Goal: Navigation & Orientation: Find specific page/section

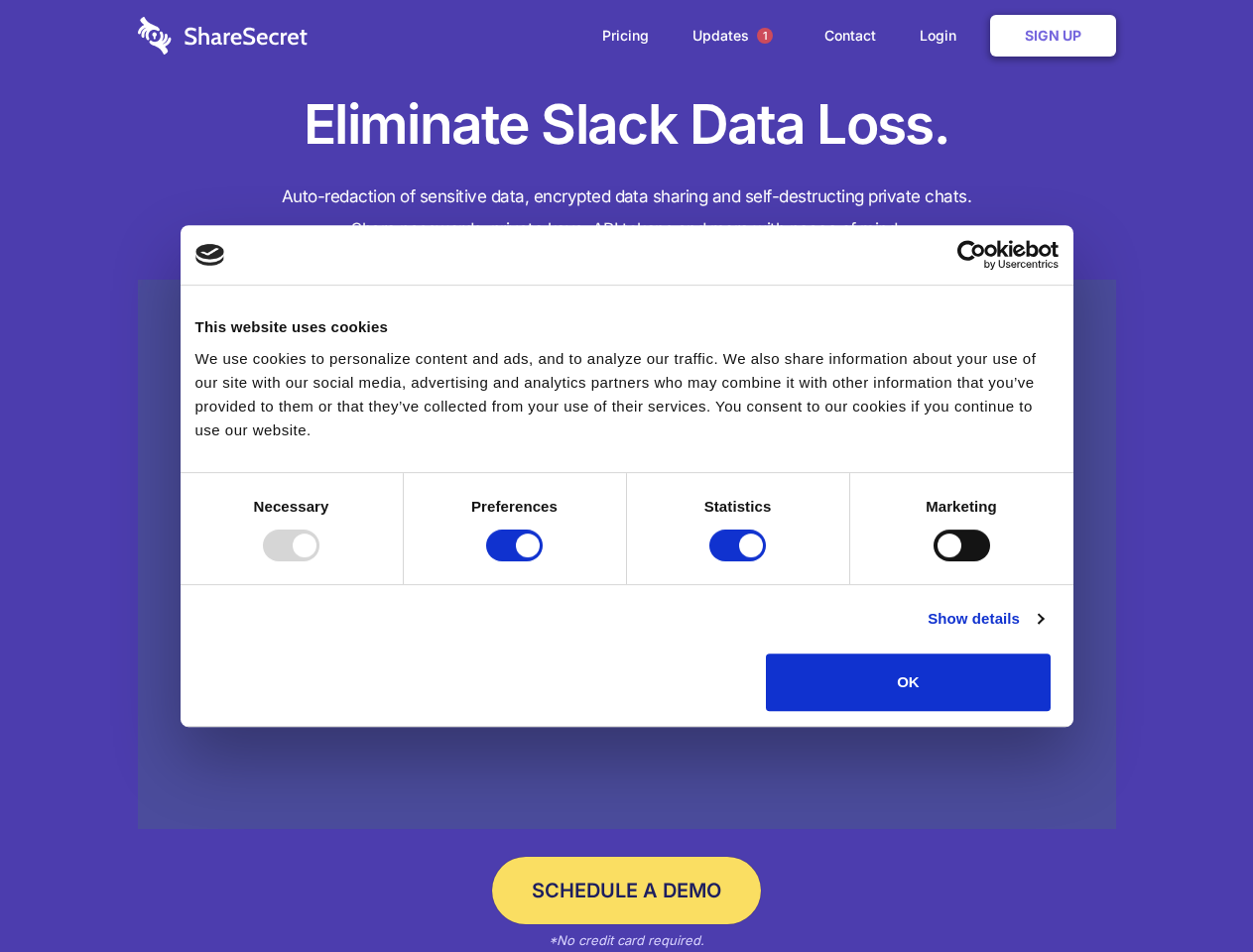
click at [319, 561] on div at bounding box center [291, 545] width 57 height 32
click at [543, 561] on input "Preferences" at bounding box center [514, 545] width 57 height 32
checkbox input "false"
click at [740, 561] on input "Statistics" at bounding box center [737, 545] width 57 height 32
checkbox input "false"
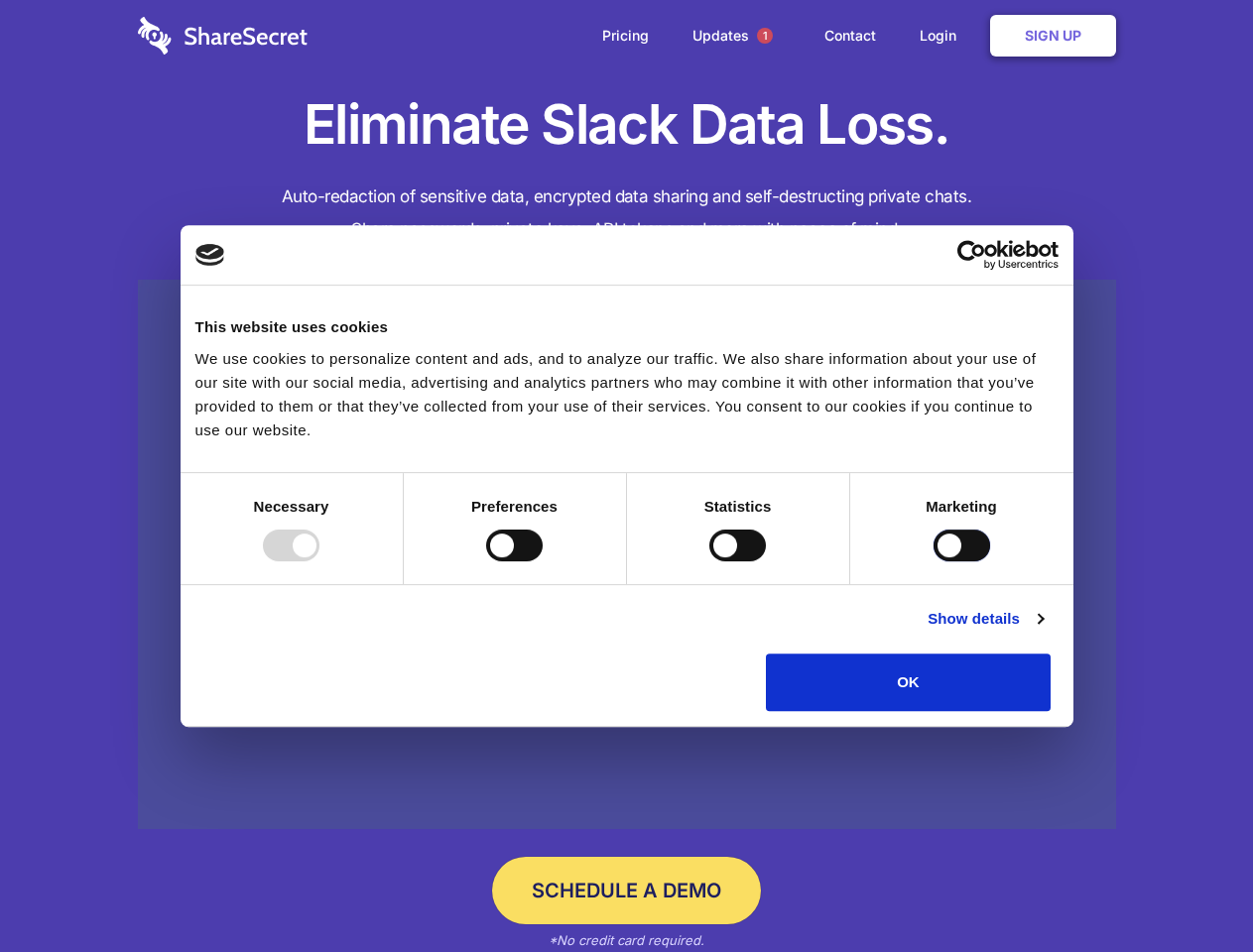
click at [934, 561] on input "Marketing" at bounding box center [961, 545] width 57 height 32
checkbox input "true"
click at [1043, 631] on link "Show details" at bounding box center [985, 619] width 115 height 24
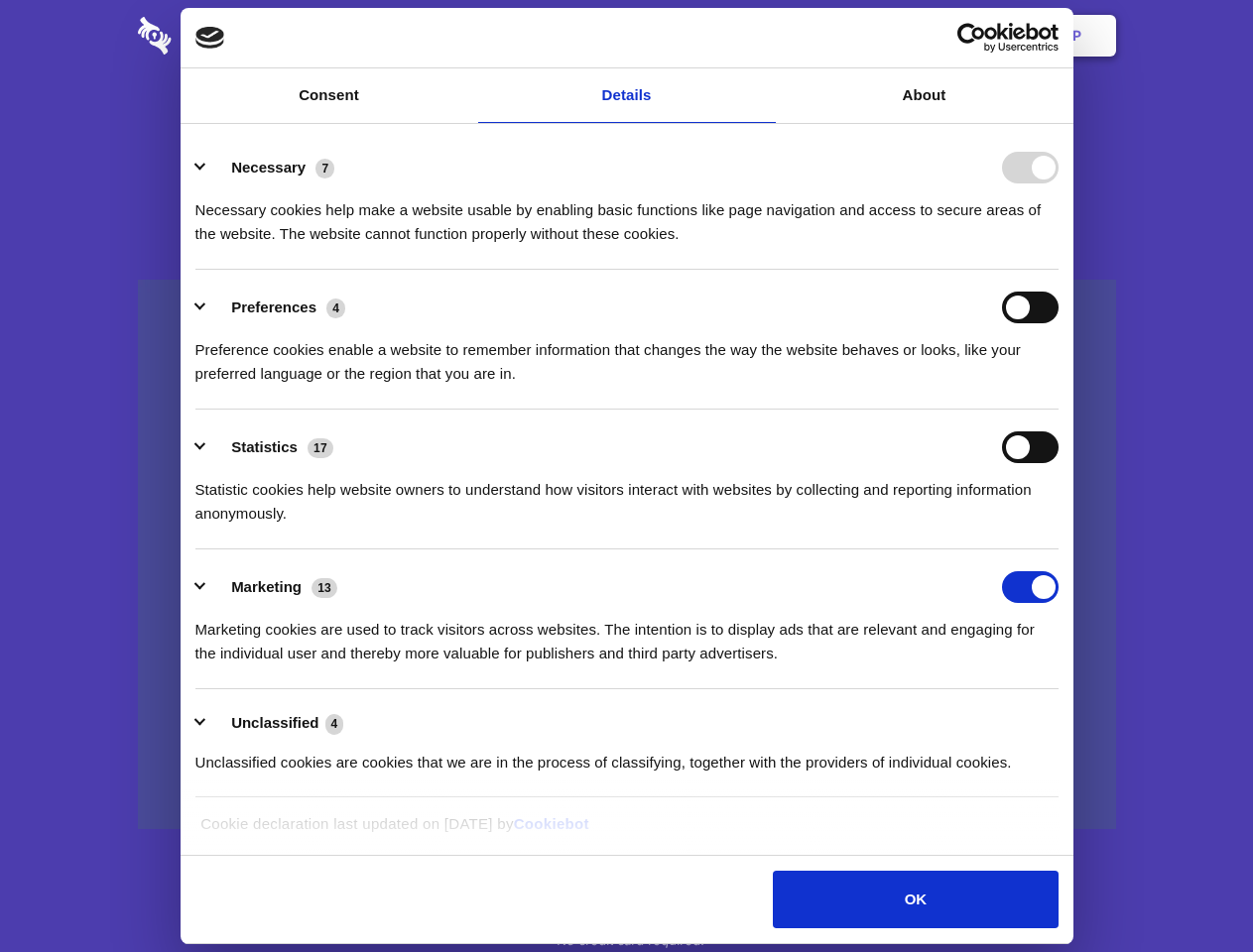
click at [1059, 410] on li "Preferences 4 Preference cookies enable a website to remember information that …" at bounding box center [627, 339] width 863 height 140
click at [764, 36] on span "1" at bounding box center [765, 36] width 16 height 16
